Goal: Task Accomplishment & Management: Manage account settings

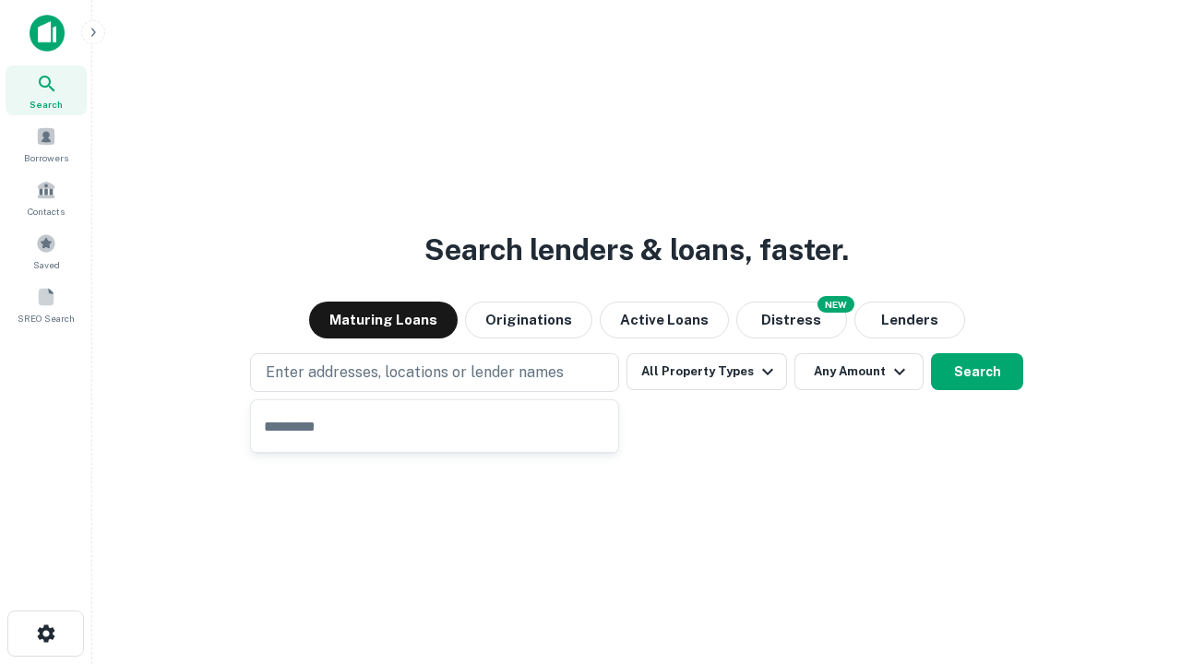
type input "**********"
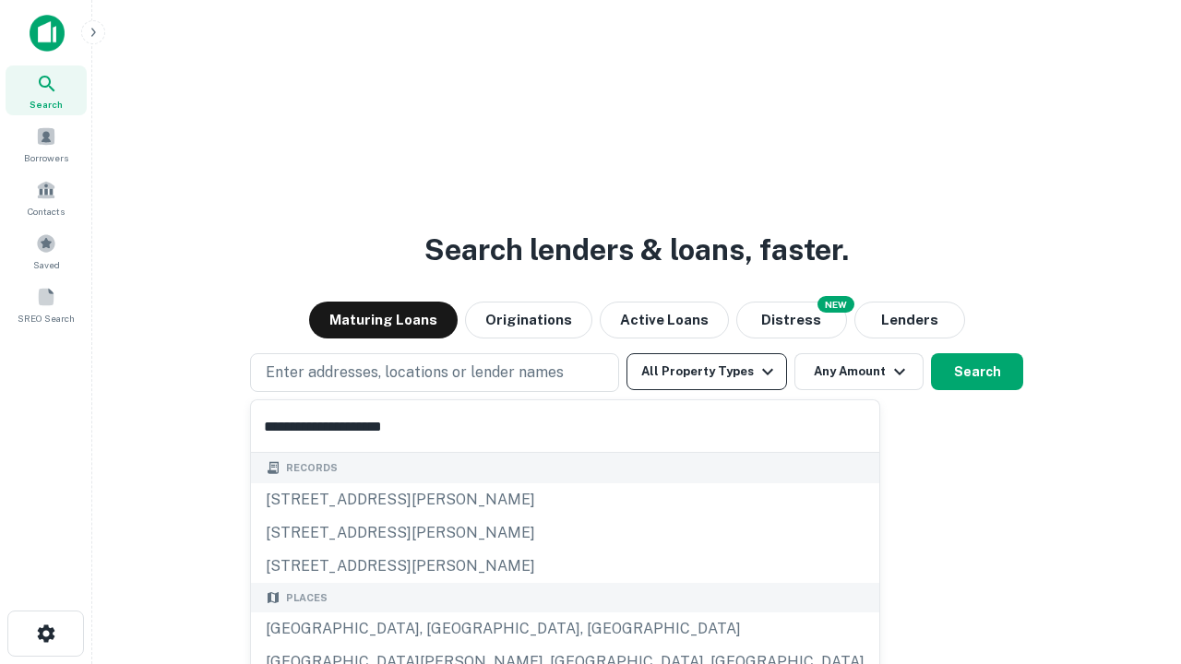
click at [441, 629] on div "Santa Monica, CA, USA" at bounding box center [565, 628] width 628 height 33
click at [706, 372] on button "All Property Types" at bounding box center [706, 371] width 160 height 37
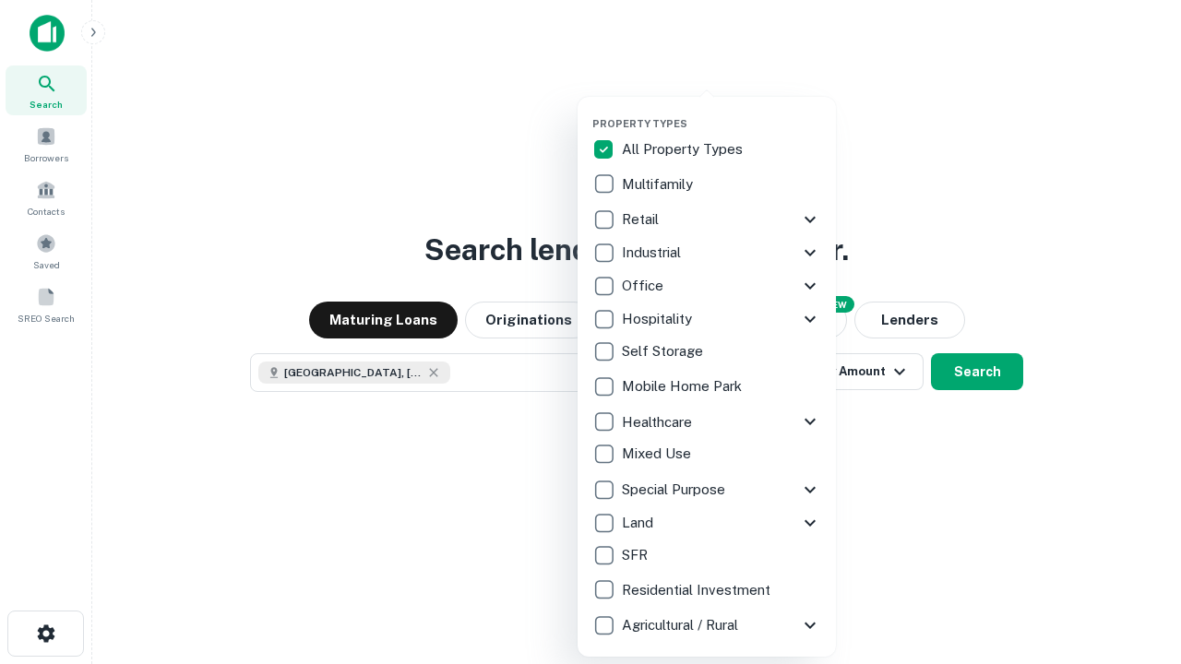
click at [721, 112] on button "button" at bounding box center [721, 112] width 258 height 1
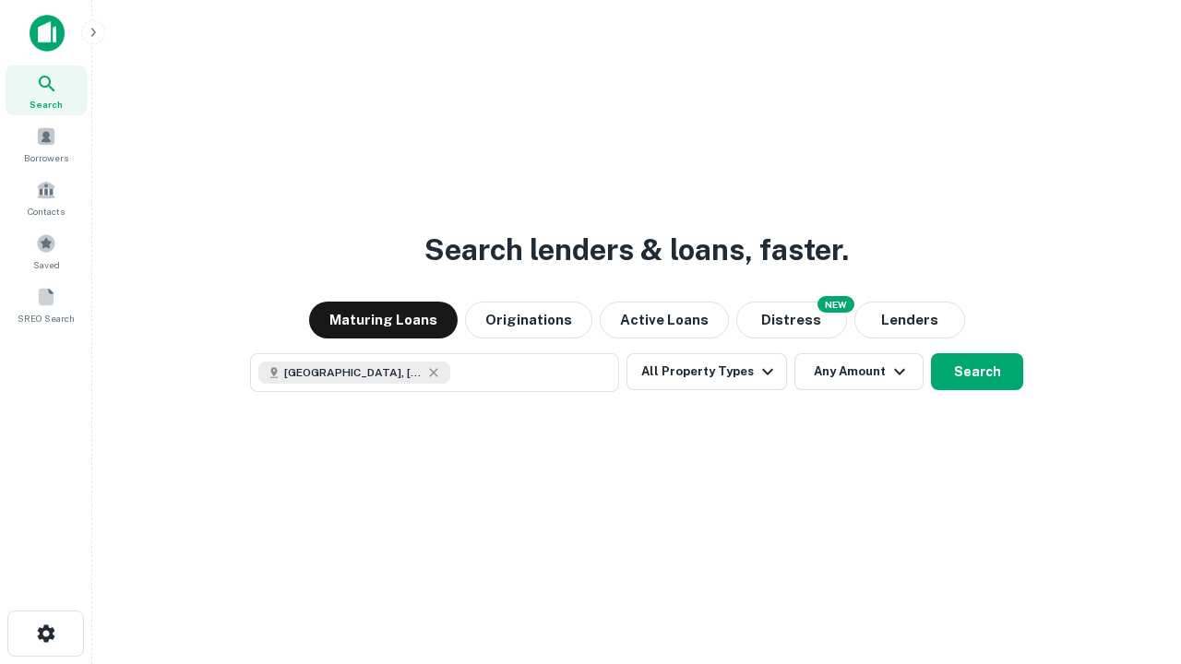
scroll to position [30, 0]
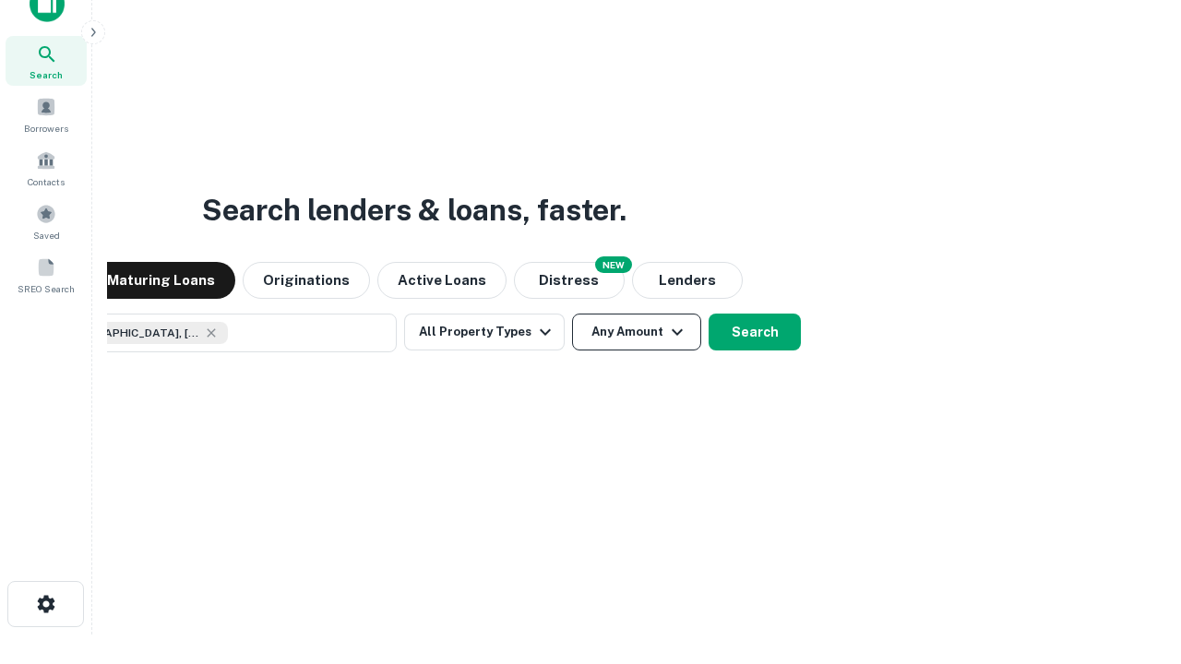
click at [572, 314] on button "Any Amount" at bounding box center [636, 332] width 129 height 37
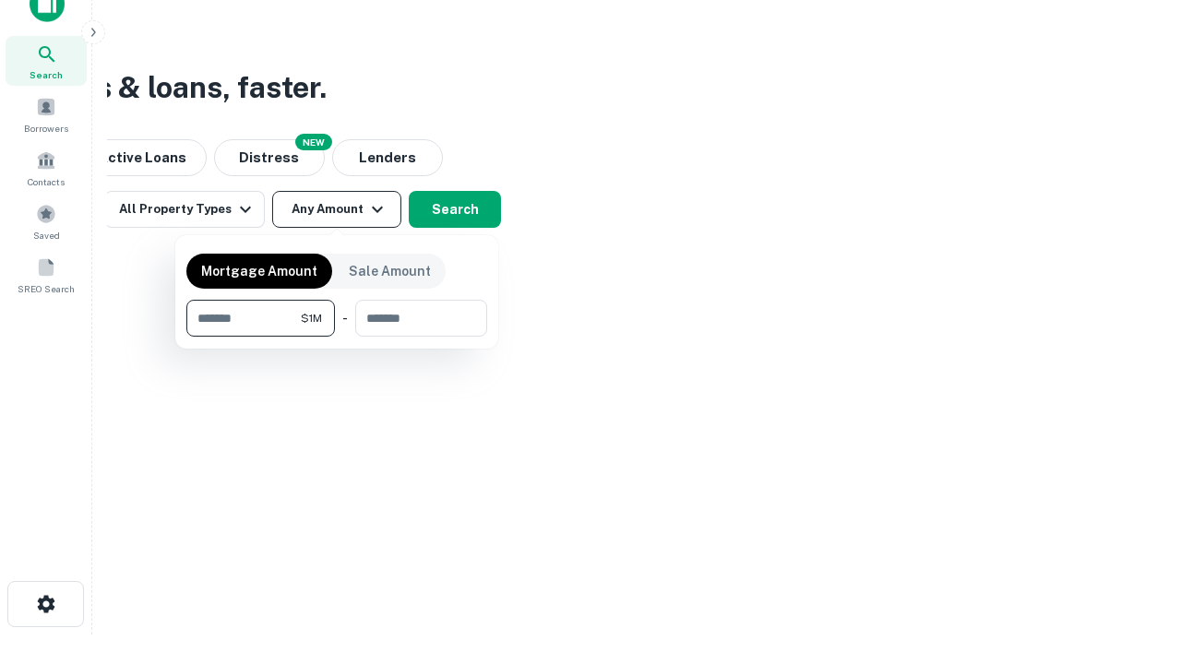
type input "*******"
click at [337, 337] on button "button" at bounding box center [336, 337] width 301 height 1
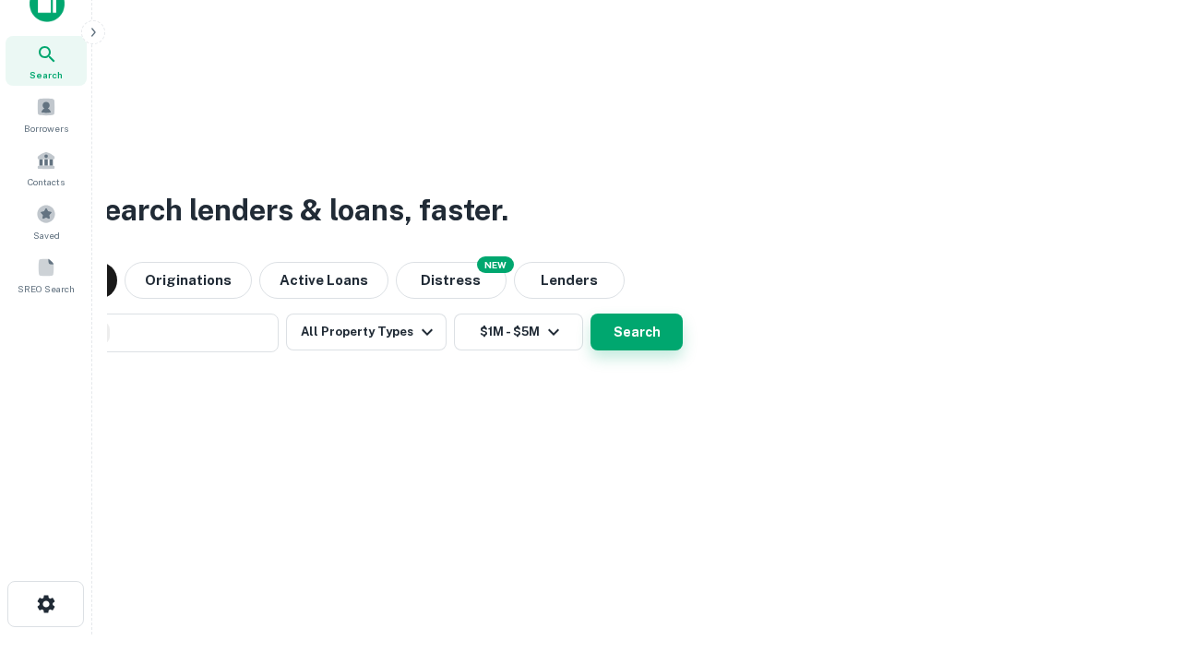
click at [590, 314] on button "Search" at bounding box center [636, 332] width 92 height 37
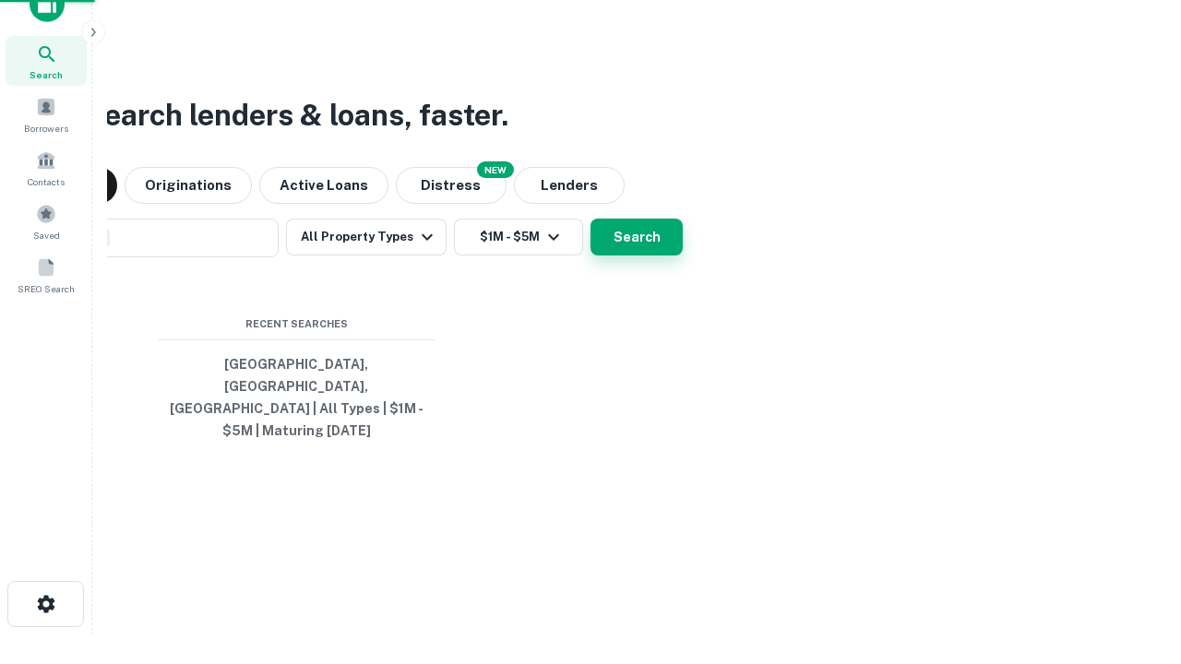
scroll to position [60, 522]
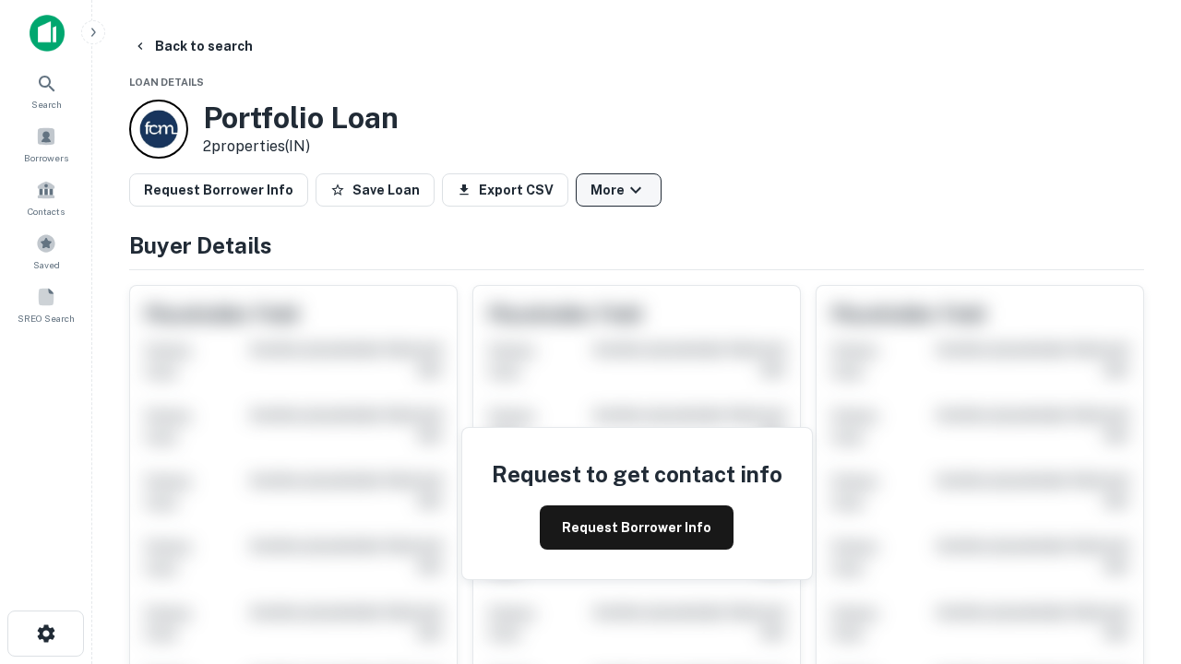
click at [618, 190] on button "More" at bounding box center [618, 189] width 86 height 33
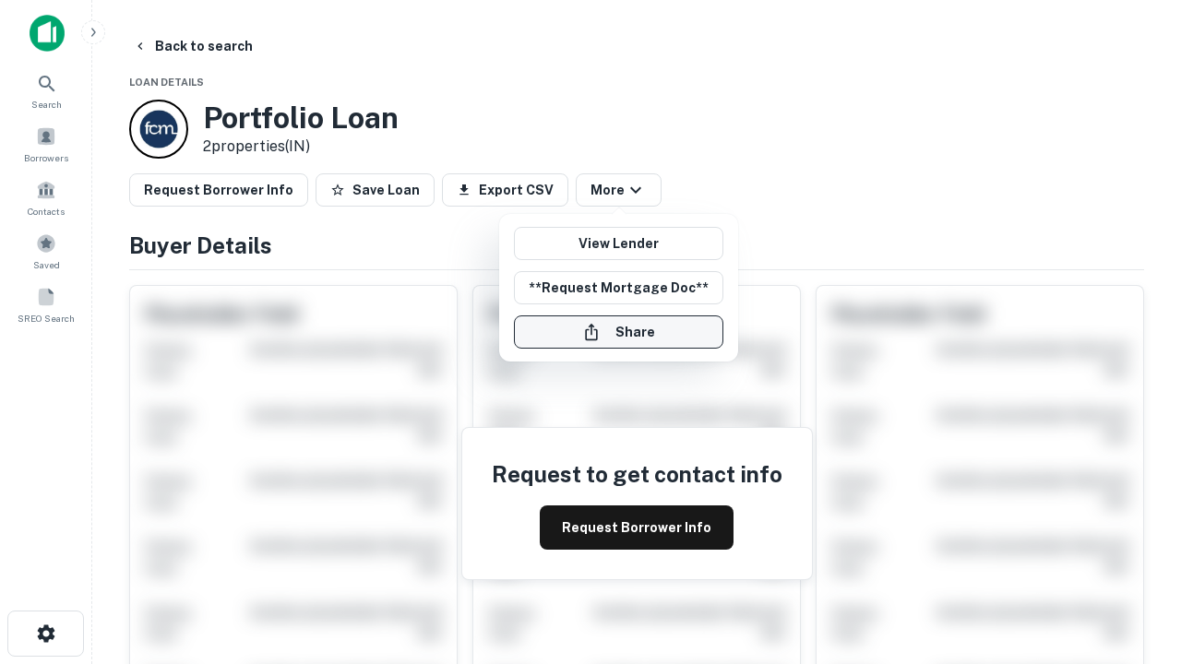
click at [618, 332] on button "Share" at bounding box center [618, 331] width 209 height 33
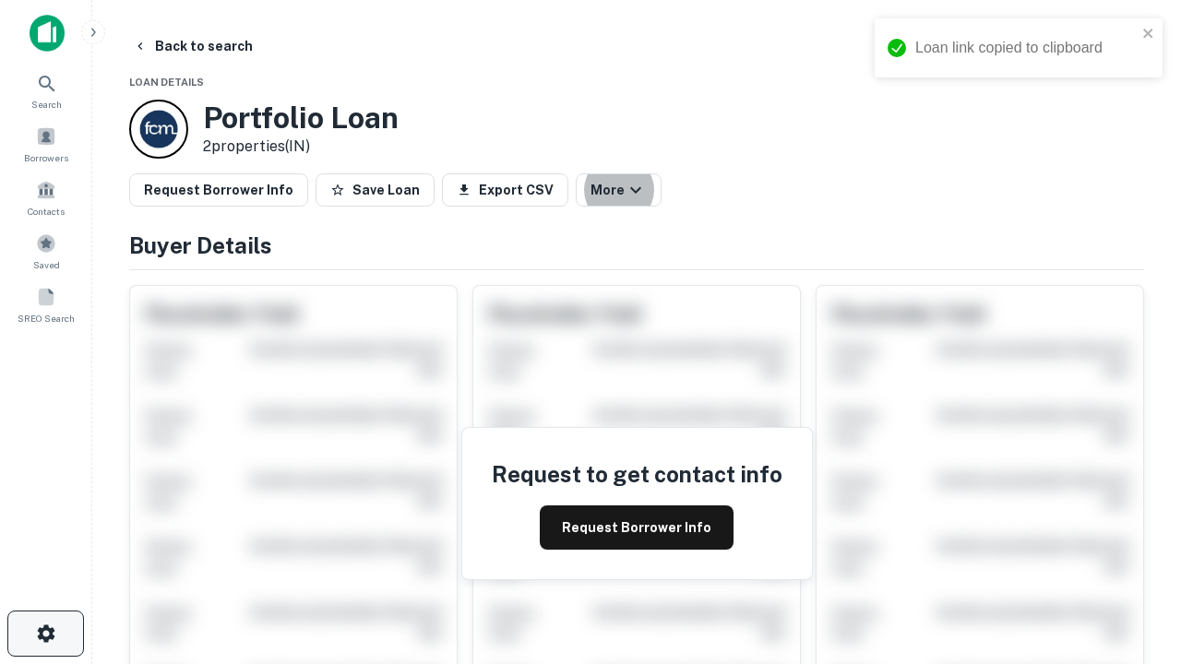
click at [45, 634] on icon "button" at bounding box center [46, 634] width 22 height 22
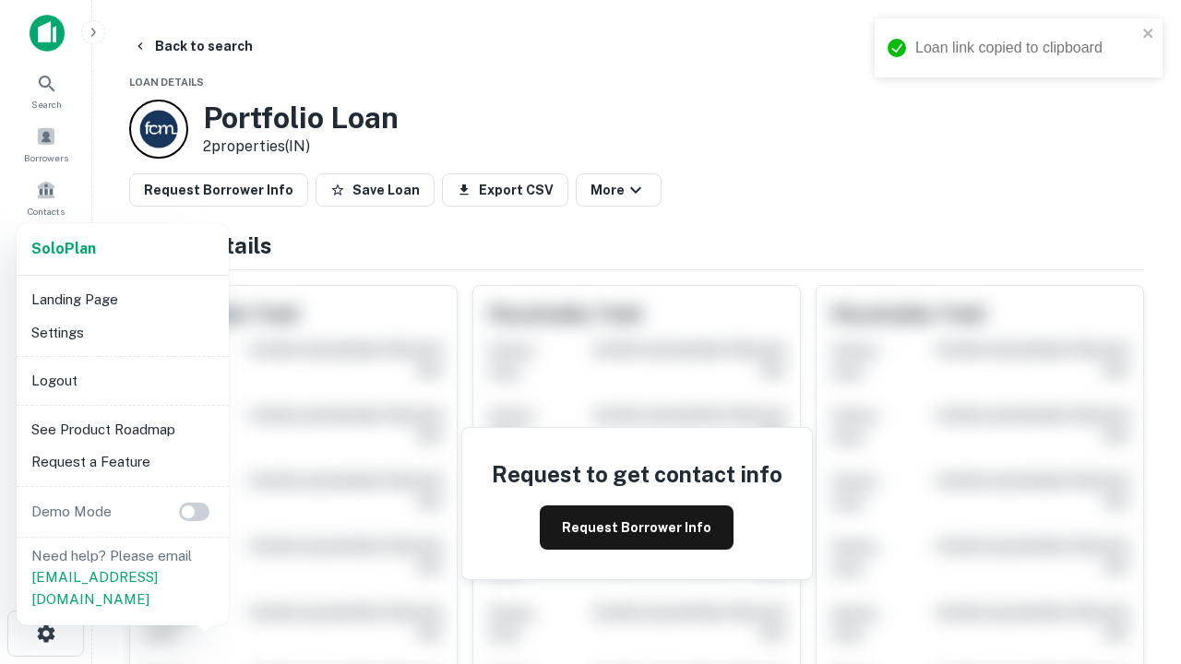
click at [122, 380] on li "Logout" at bounding box center [122, 380] width 197 height 33
